Goal: Information Seeking & Learning: Learn about a topic

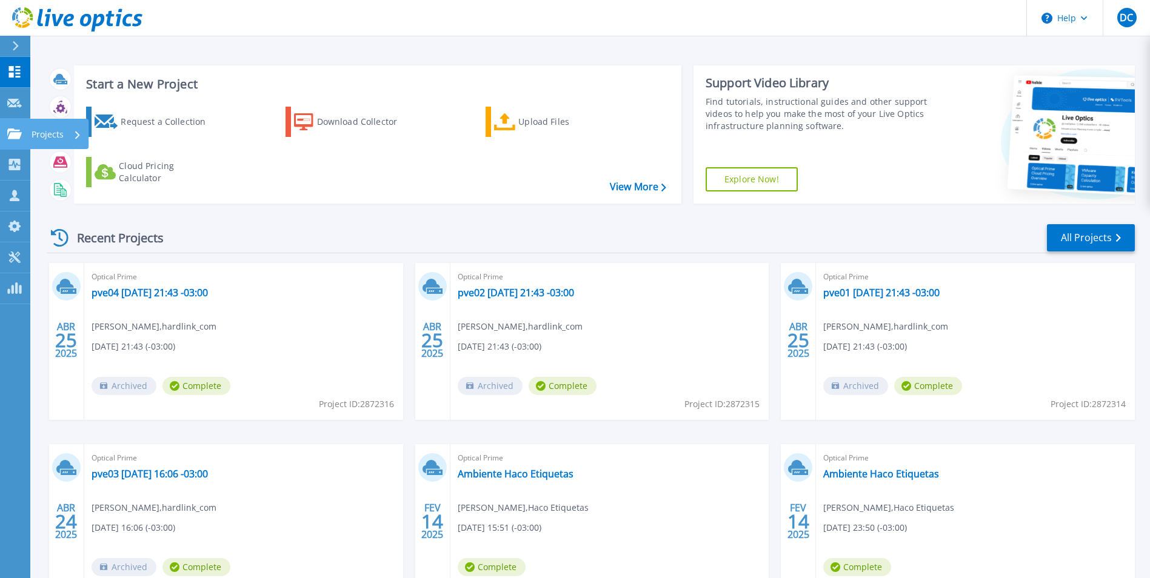
click at [43, 137] on p "Projects" at bounding box center [48, 135] width 32 height 32
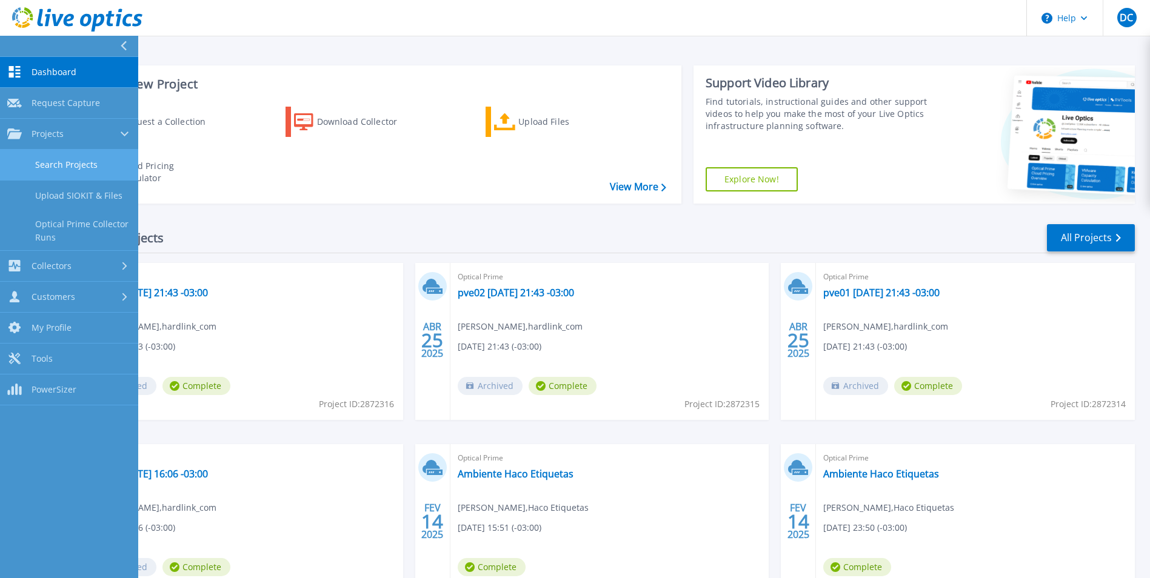
click at [70, 167] on link "Search Projects" at bounding box center [69, 165] width 138 height 31
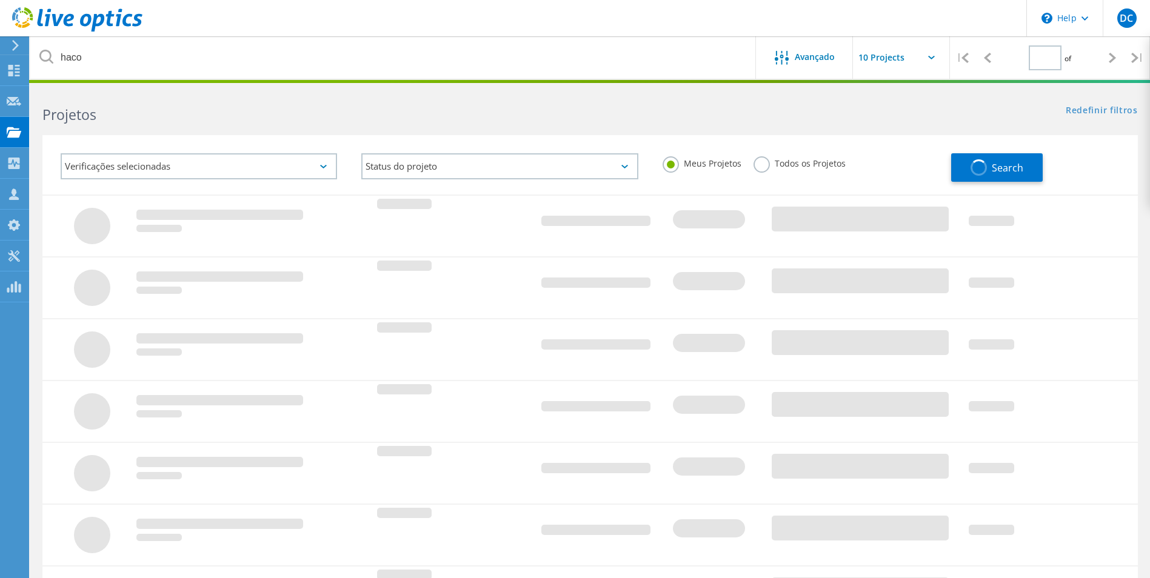
type input "1"
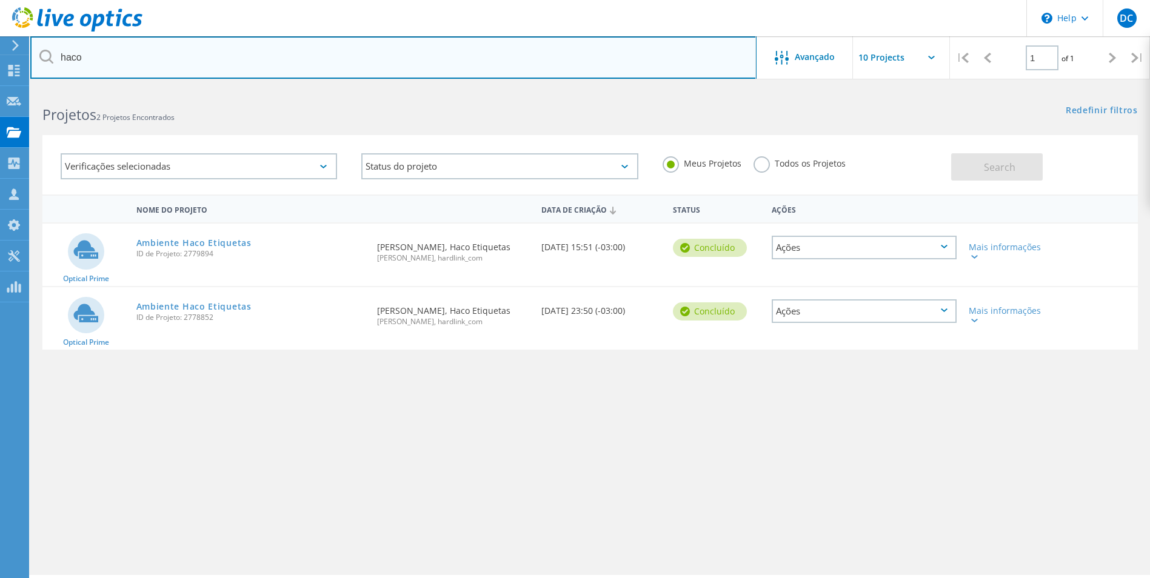
click at [89, 53] on input "haco" at bounding box center [393, 57] width 726 height 42
click at [53, 57] on input "haco" at bounding box center [393, 57] width 726 height 42
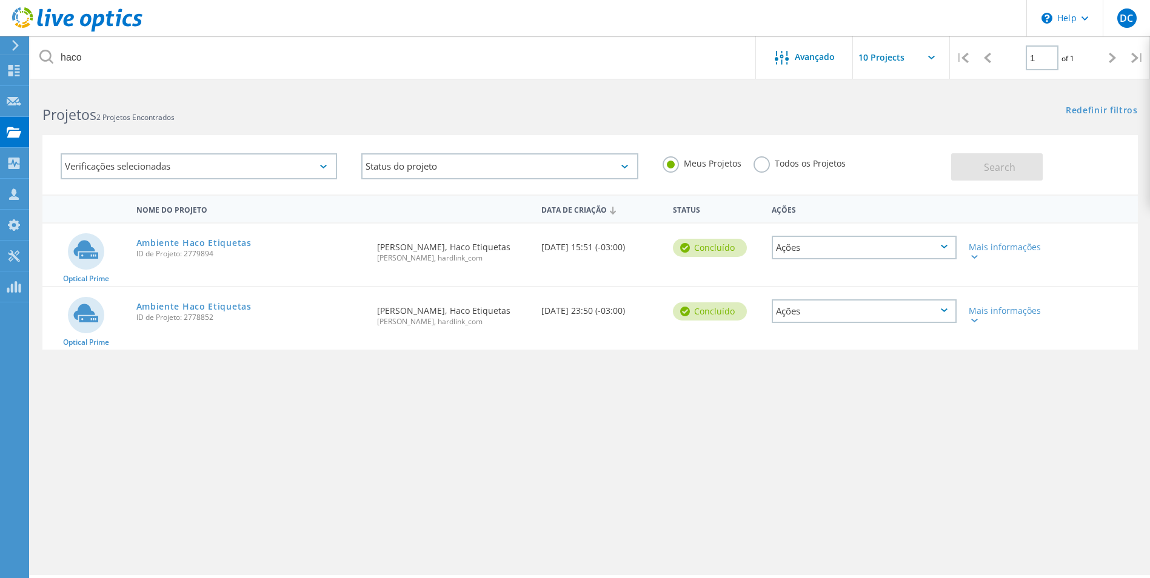
click at [47, 57] on icon at bounding box center [46, 57] width 14 height 14
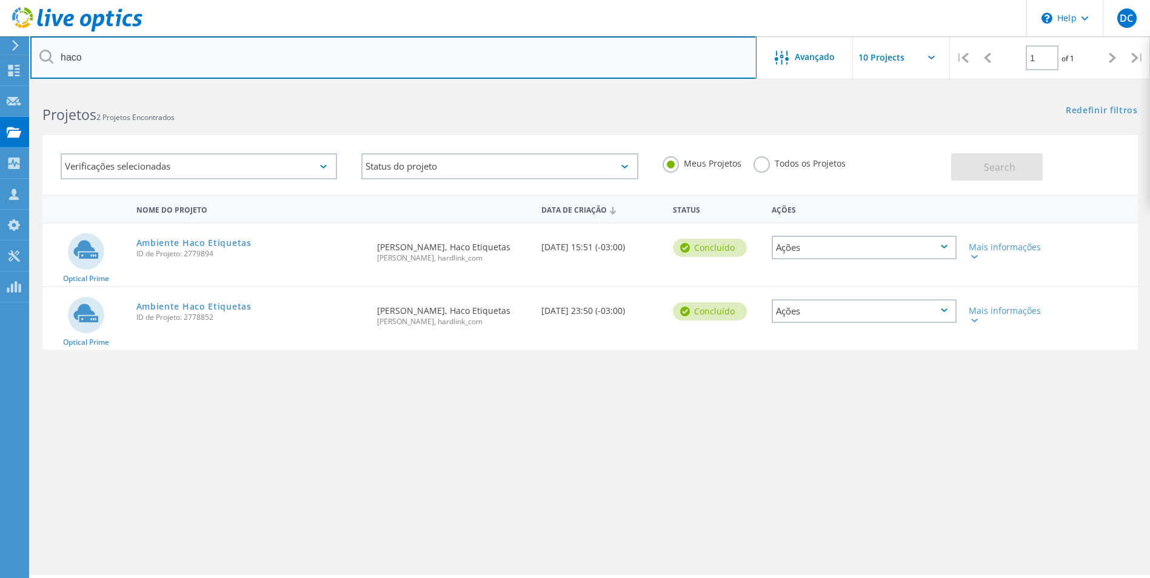
click at [131, 55] on input "haco" at bounding box center [393, 57] width 726 height 42
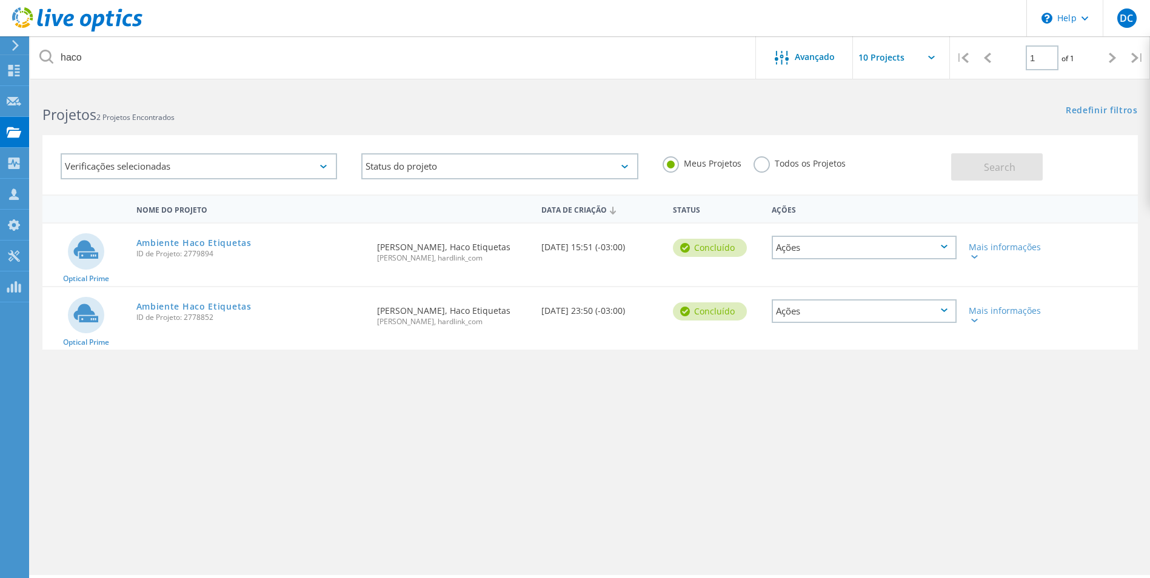
click at [760, 98] on div "Redefinir filtros Mostrar filtros" at bounding box center [869, 99] width 559 height 22
click at [207, 244] on link "Ambiente Haco Etiquetas" at bounding box center [193, 243] width 115 height 8
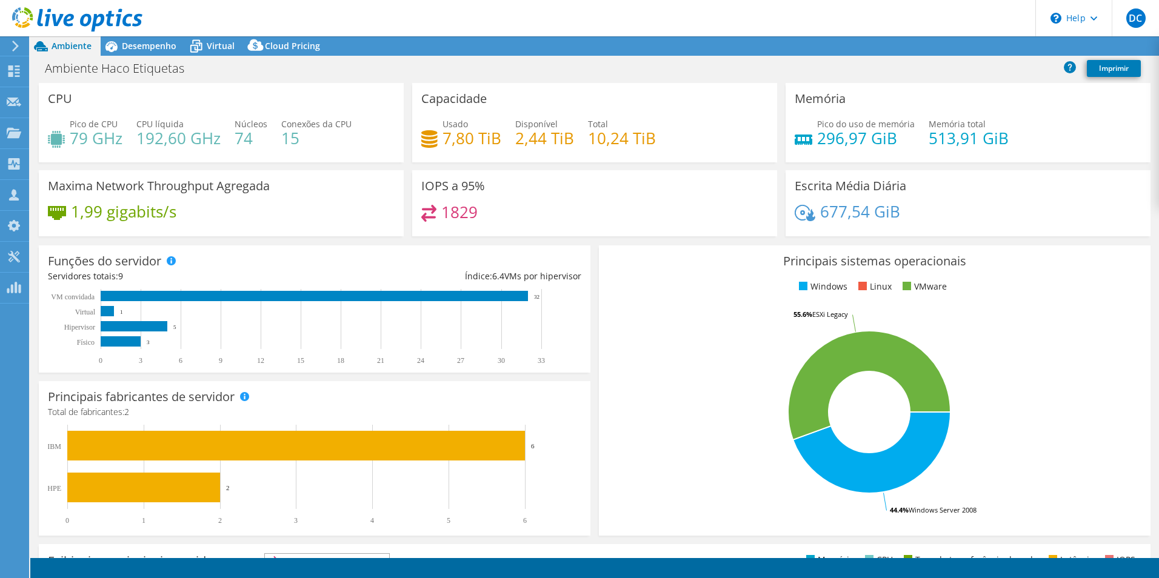
select select "SouthAmerica"
select select "USD"
click at [223, 56] on div "Ambiente Haco Etiquetas Imprimir" at bounding box center [594, 69] width 1129 height 27
click at [139, 44] on span "Desempenho" at bounding box center [149, 46] width 55 height 12
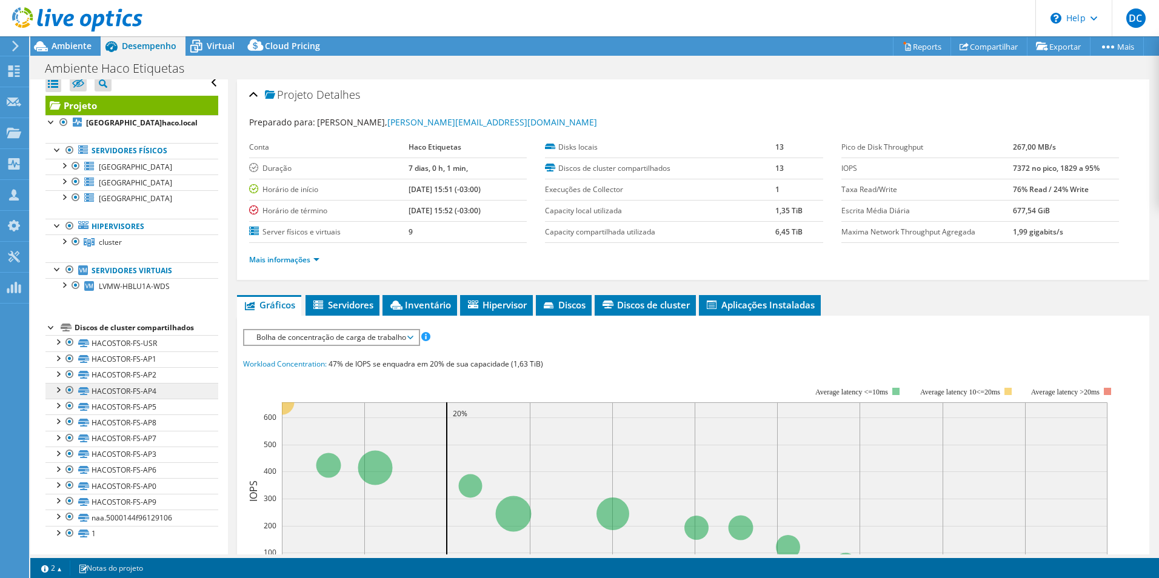
scroll to position [11, 0]
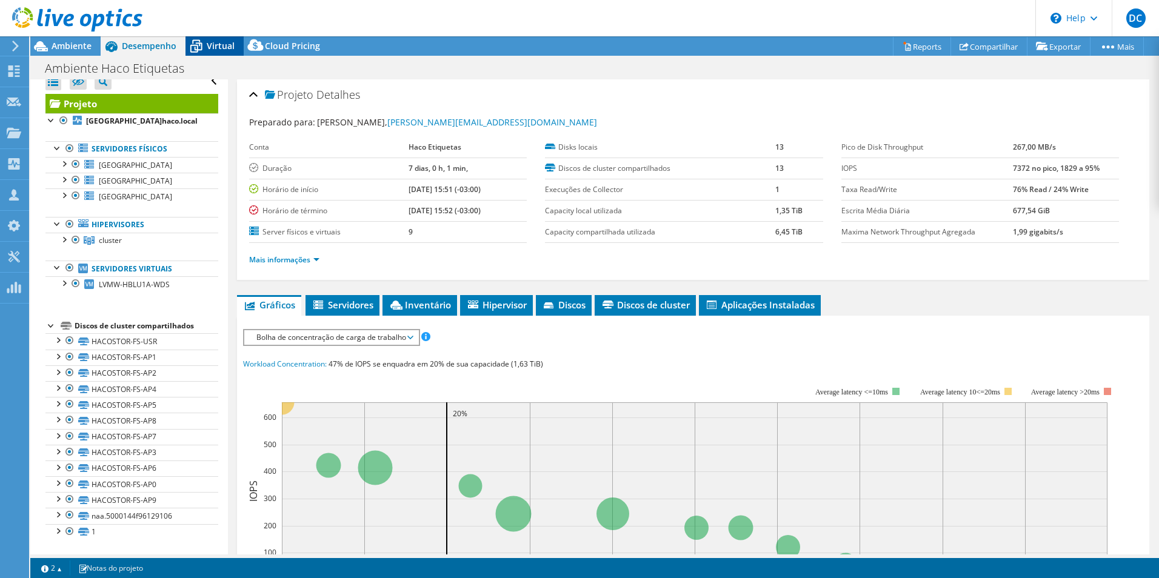
click at [208, 53] on div "Virtual" at bounding box center [214, 45] width 58 height 19
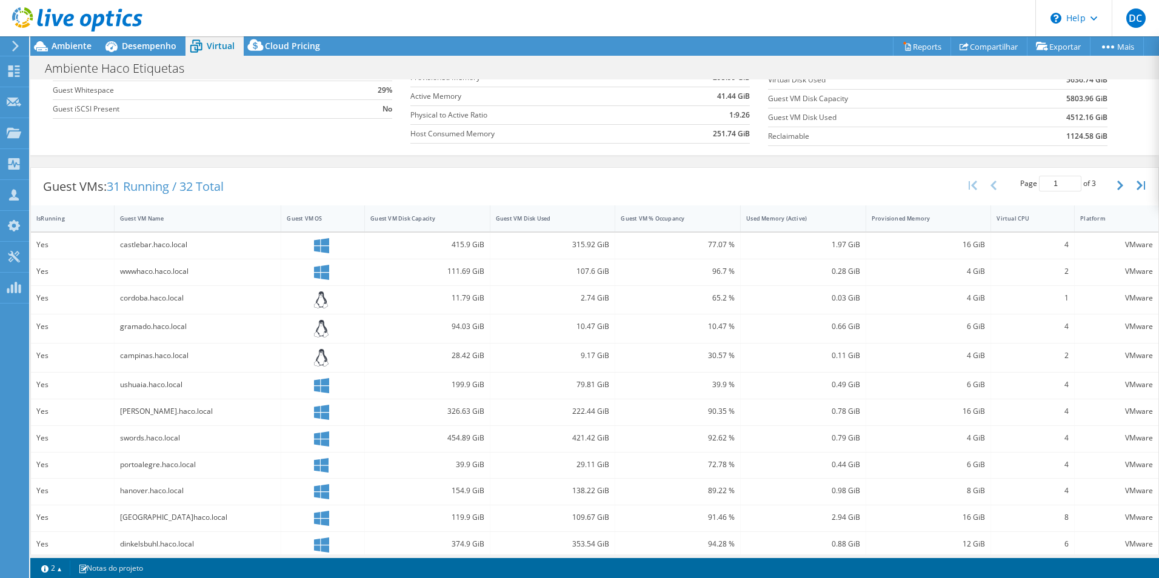
scroll to position [0, 0]
